Goal: Find specific page/section: Find specific page/section

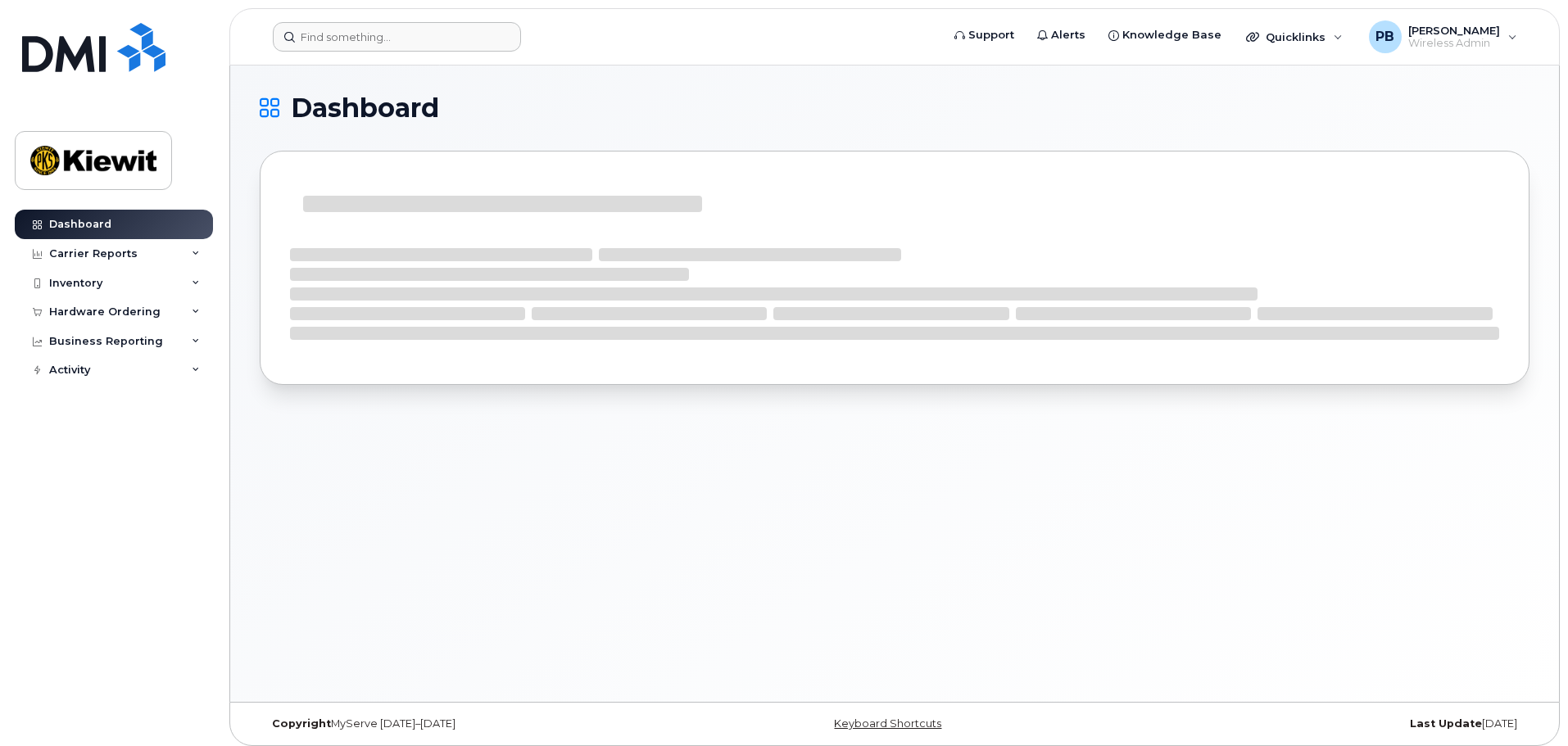
click at [378, 22] on header "Support Alerts Knowledge Base Quicklinks Suspend / Cancel Device Change SIM Car…" at bounding box center [894, 36] width 1330 height 57
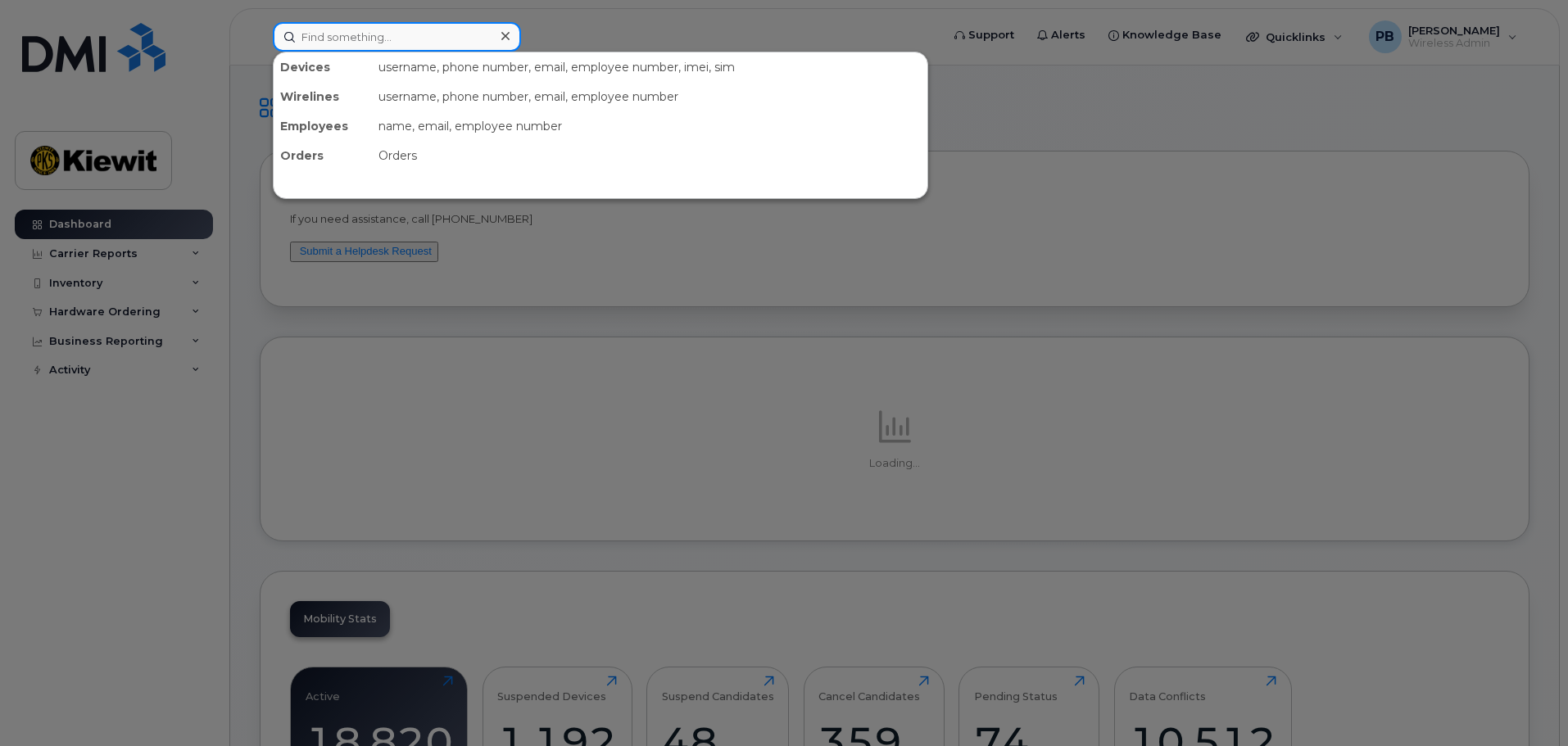
click at [387, 35] on input at bounding box center [397, 36] width 248 height 30
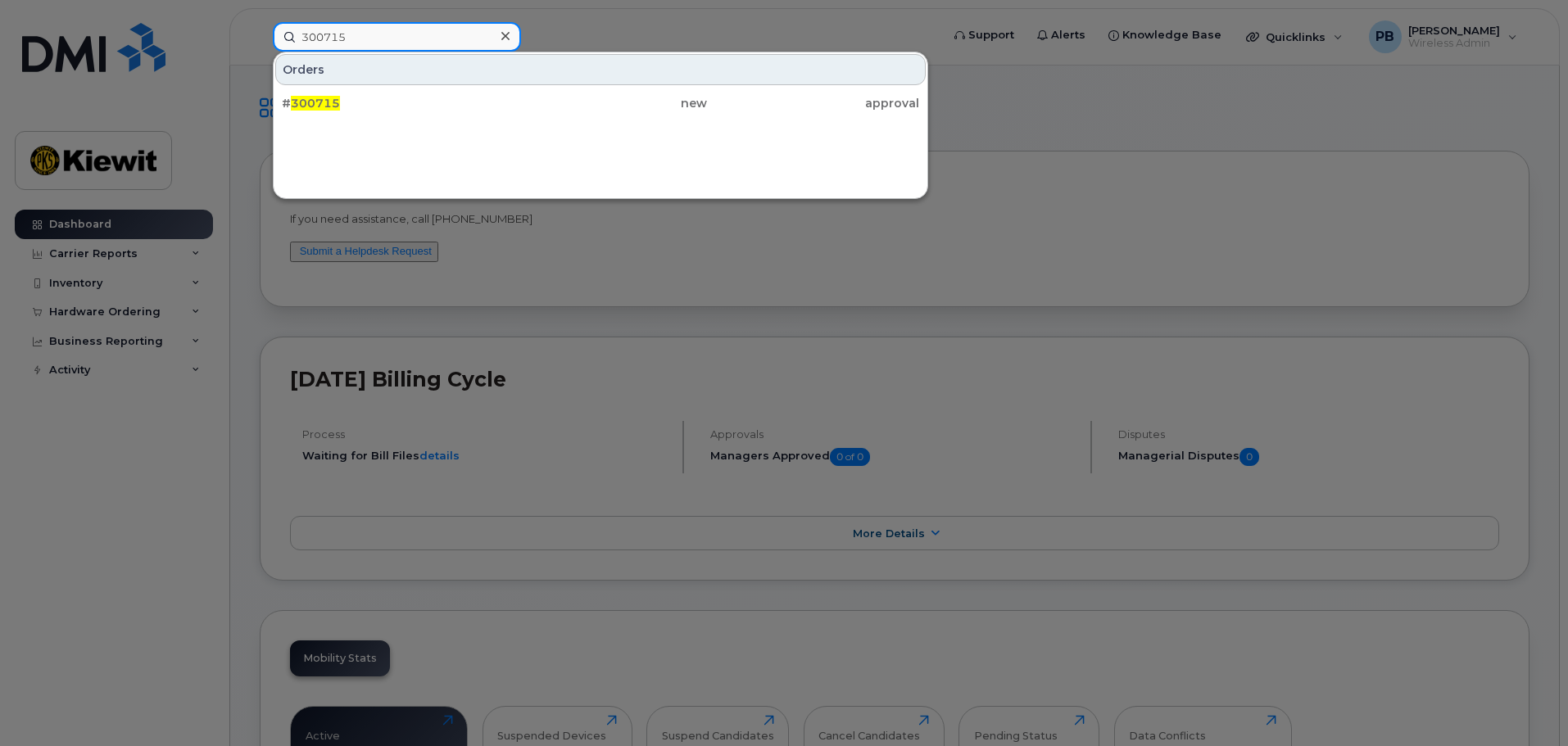
type input "300715"
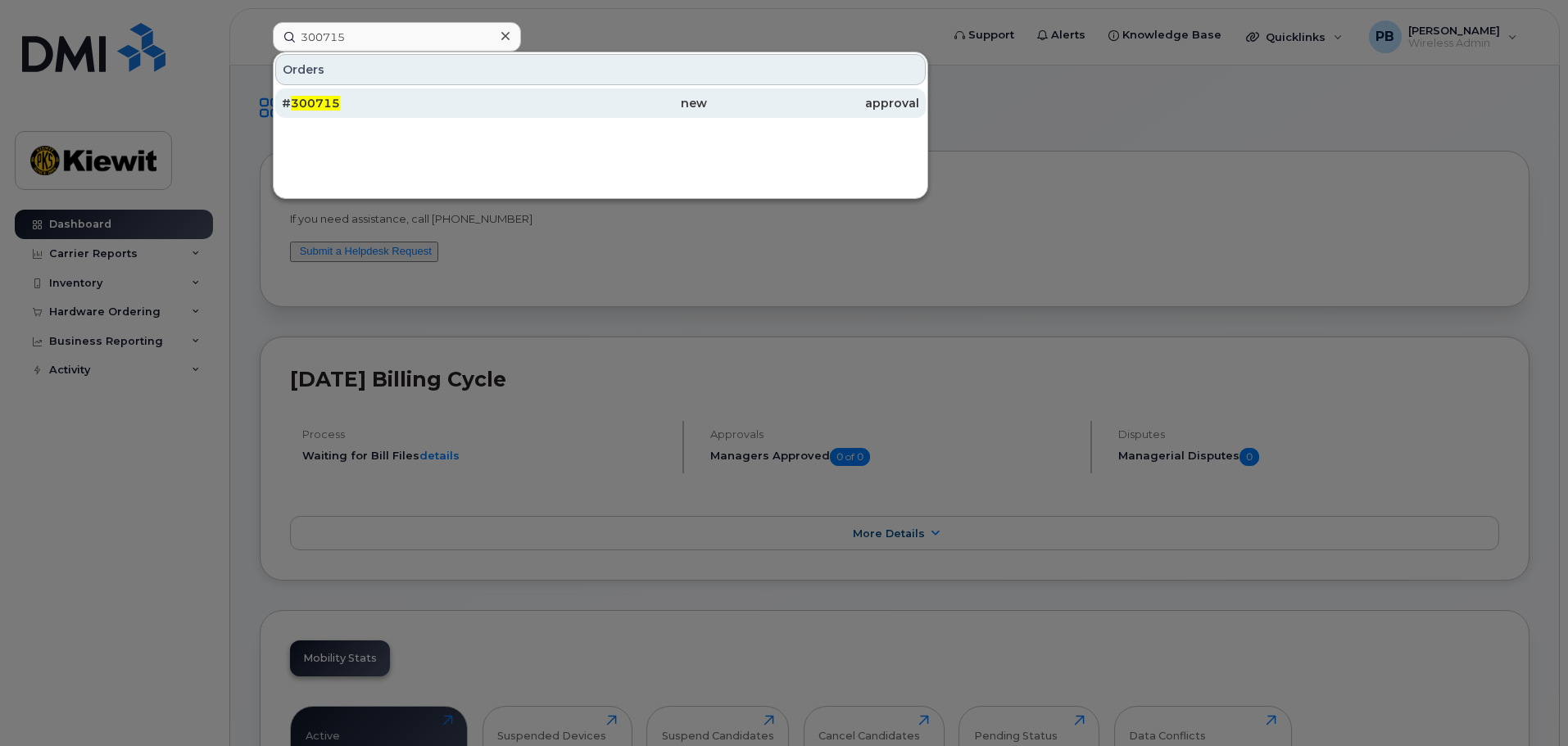
click at [397, 99] on div "# 300715" at bounding box center [387, 103] width 212 height 16
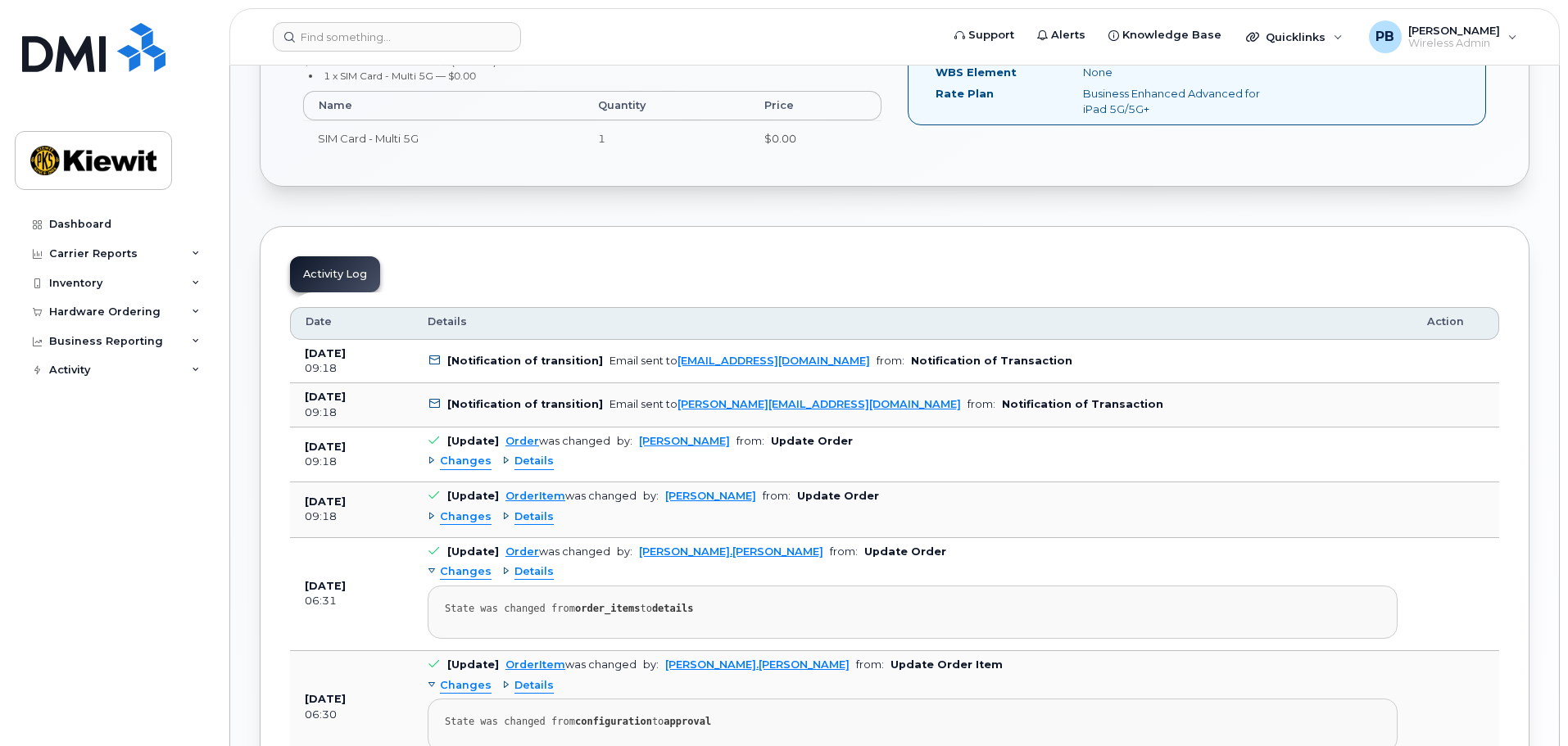
scroll to position [655, 0]
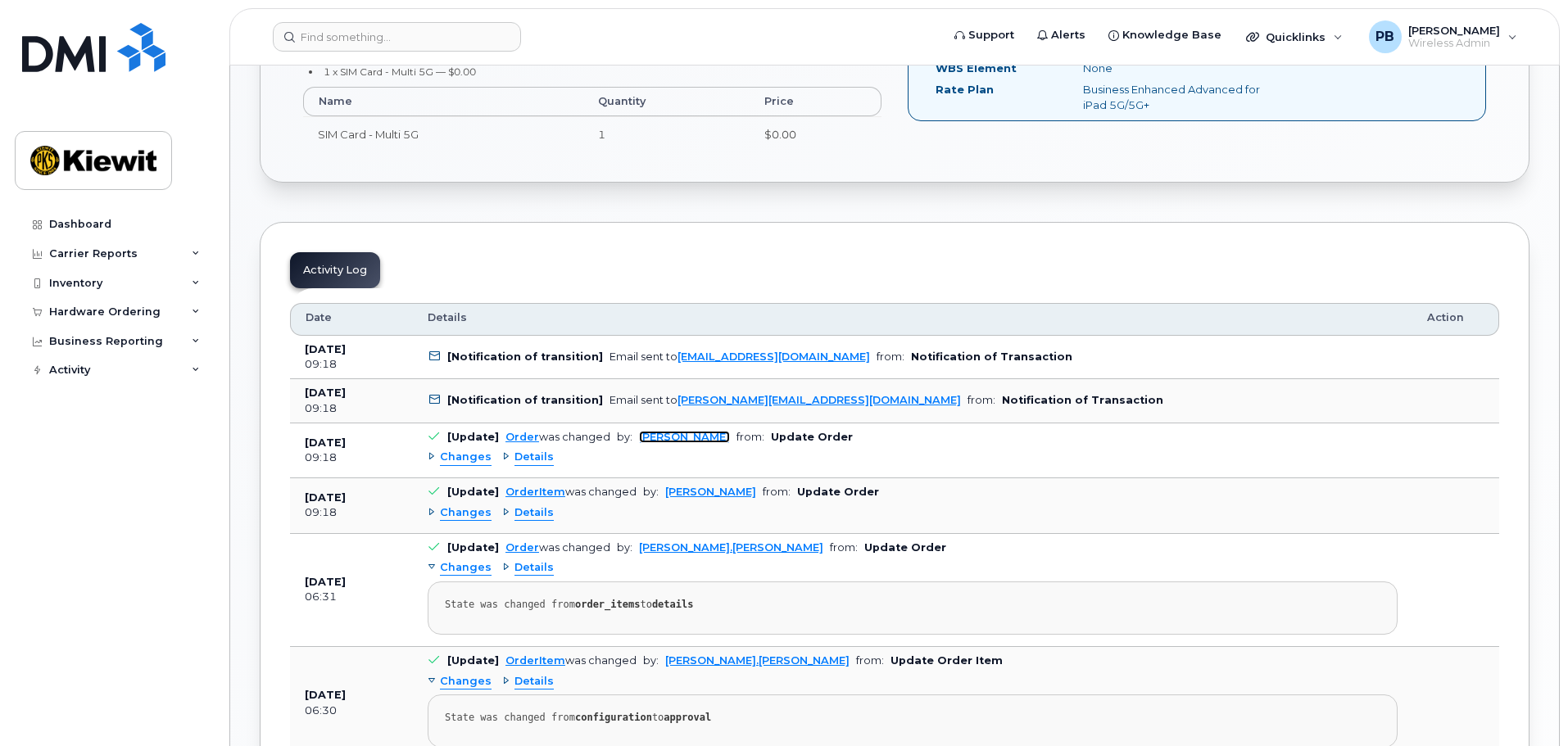
click at [674, 439] on link "Karla Adams" at bounding box center [684, 437] width 91 height 13
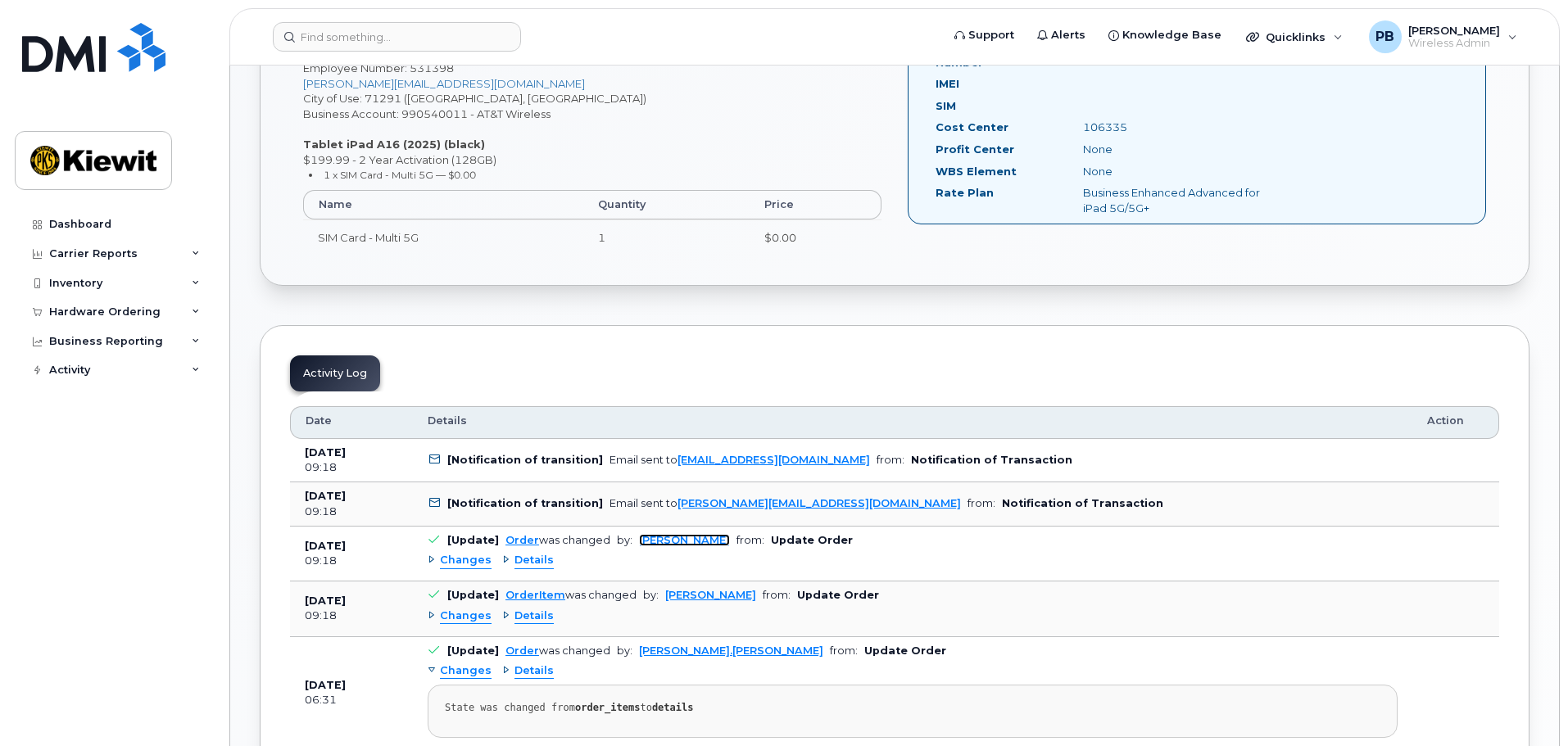
scroll to position [375, 0]
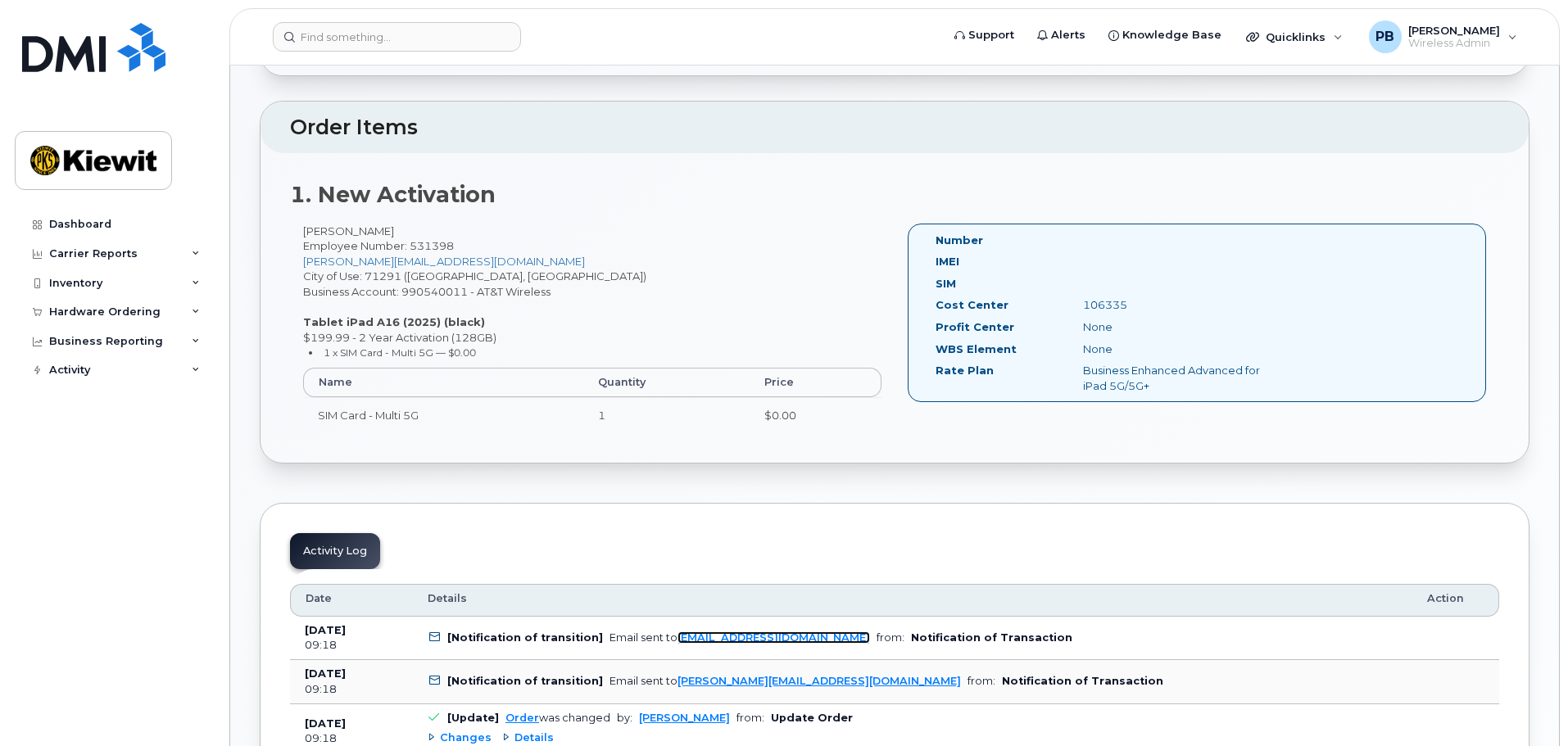
click at [747, 635] on link "kadams@dminc.com" at bounding box center [773, 638] width 193 height 13
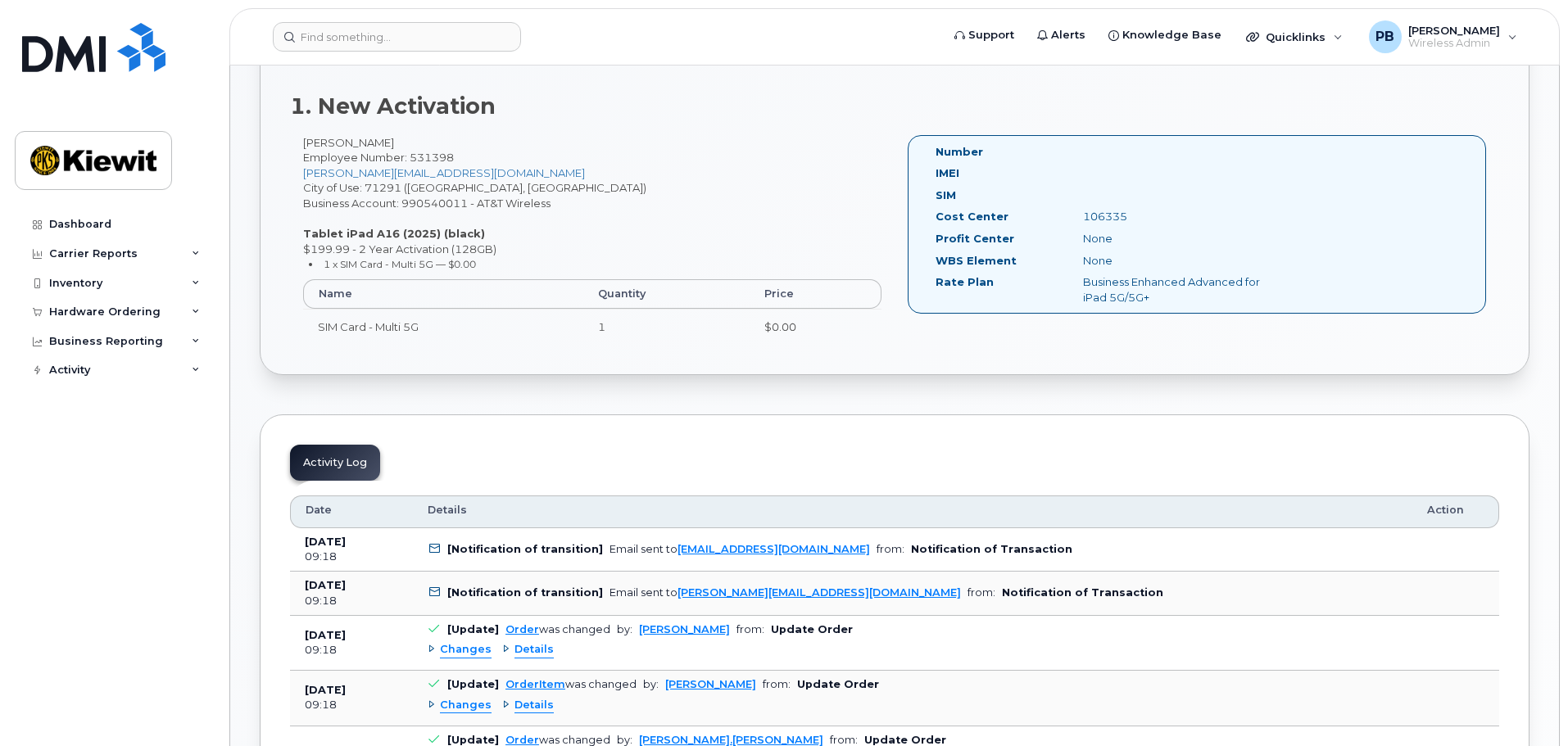
scroll to position [456, 0]
